Goal: Navigation & Orientation: Find specific page/section

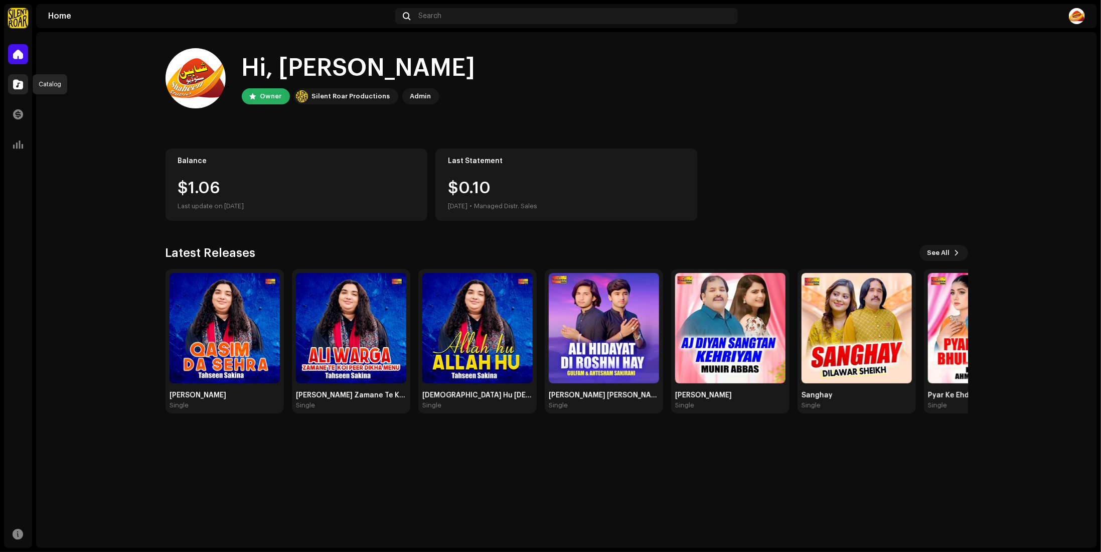
click at [17, 81] on span at bounding box center [18, 84] width 10 height 8
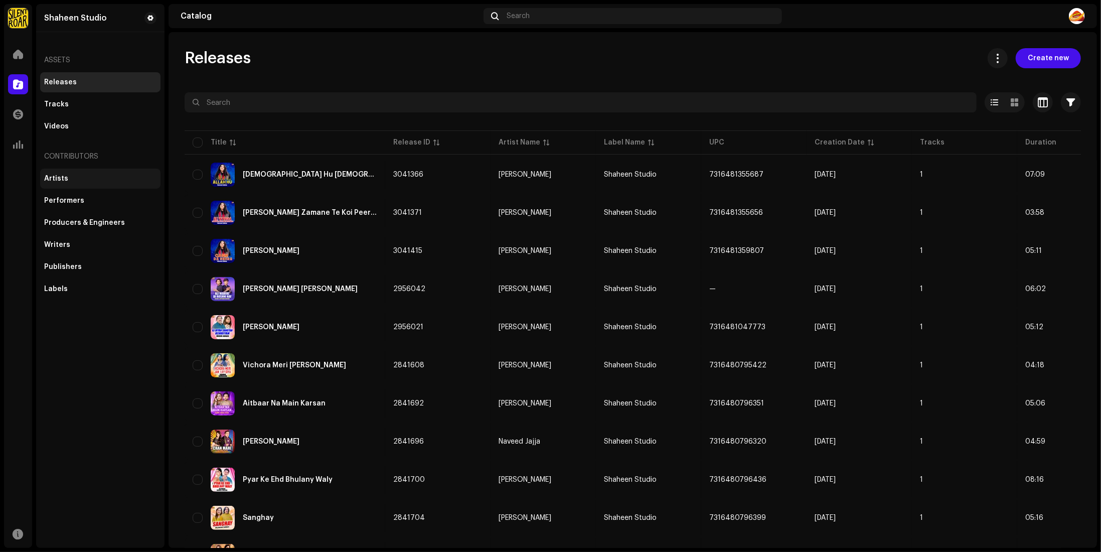
click at [64, 181] on div "Artists" at bounding box center [56, 179] width 24 height 8
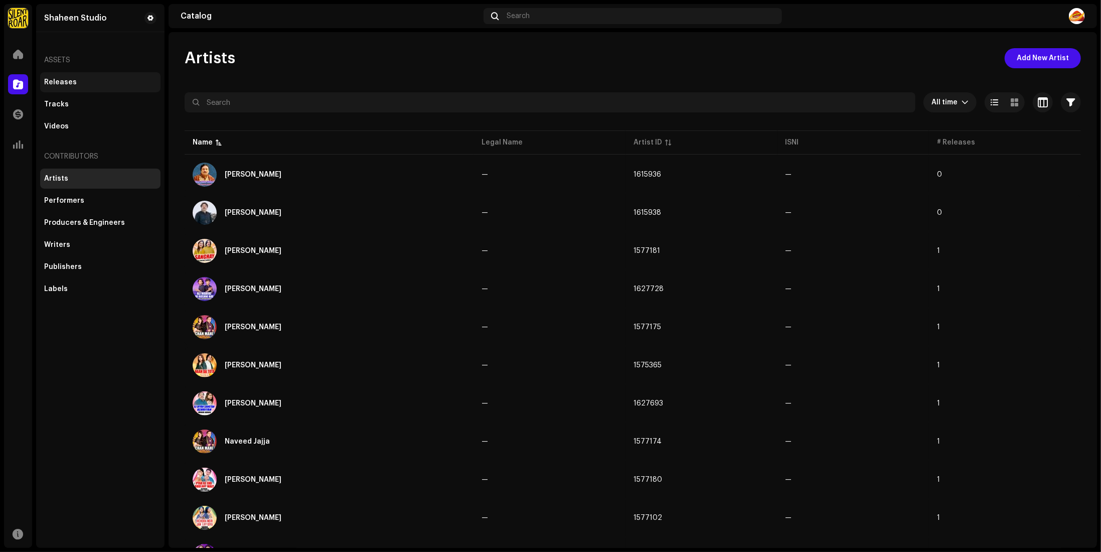
click at [61, 83] on div "Releases" at bounding box center [60, 82] width 33 height 8
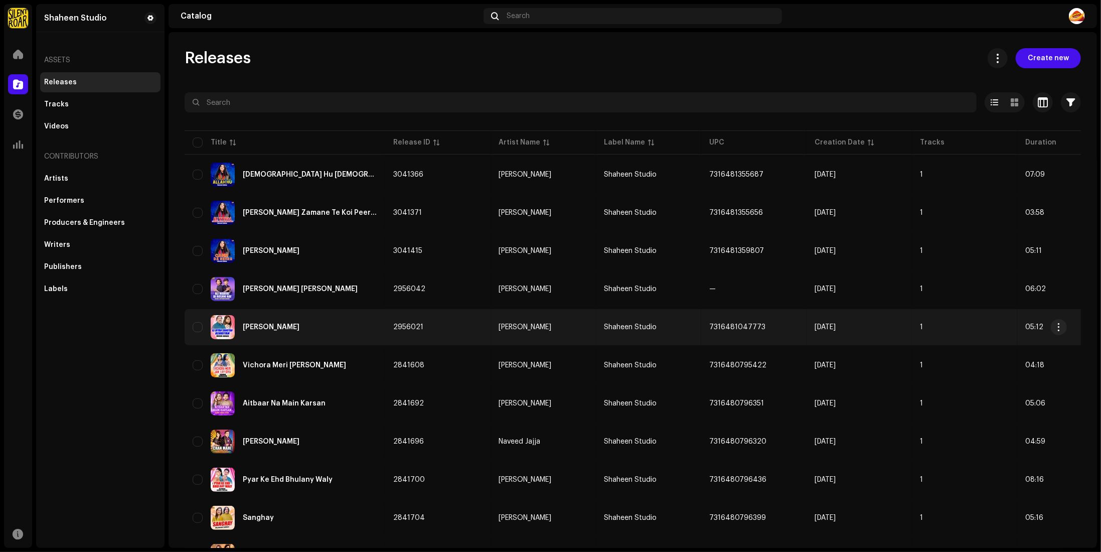
scroll to position [56, 0]
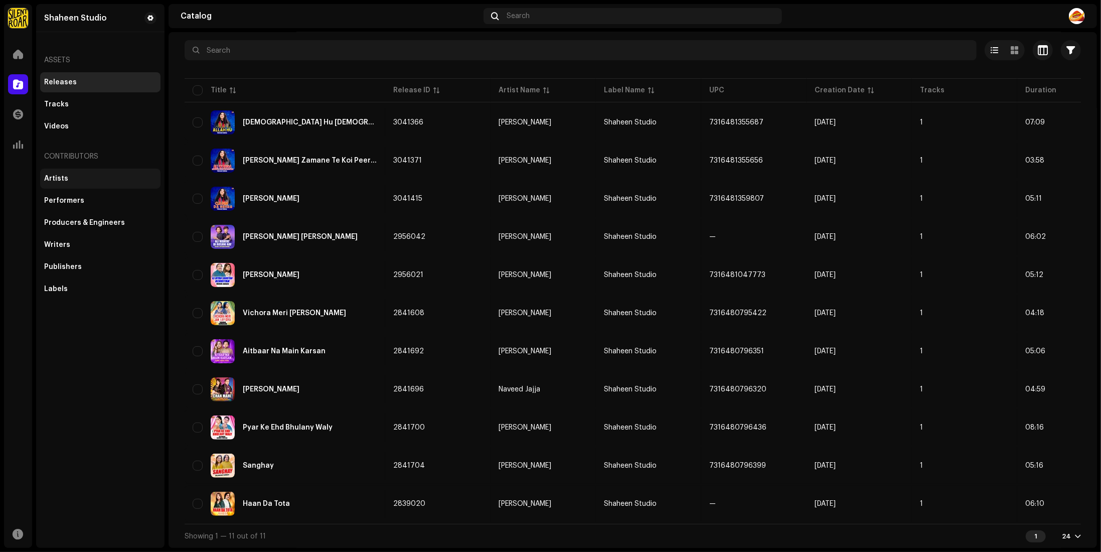
click at [67, 182] on div "Artists" at bounding box center [100, 179] width 112 height 8
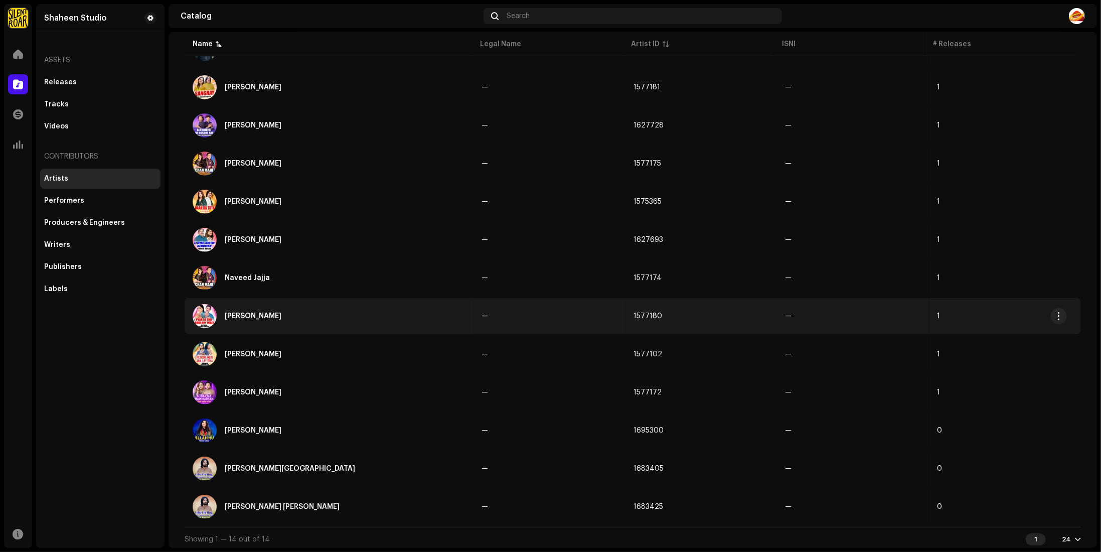
scroll to position [169, 0]
